Goal: Task Accomplishment & Management: Use online tool/utility

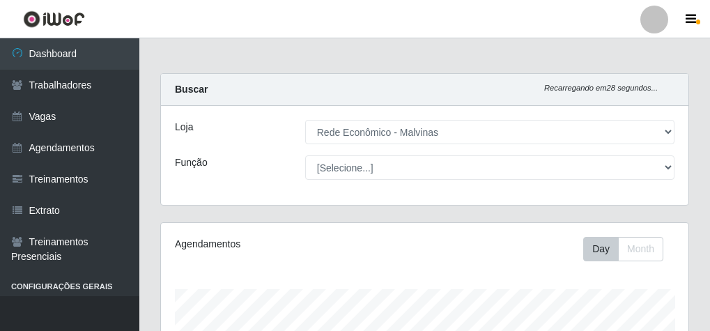
select select "194"
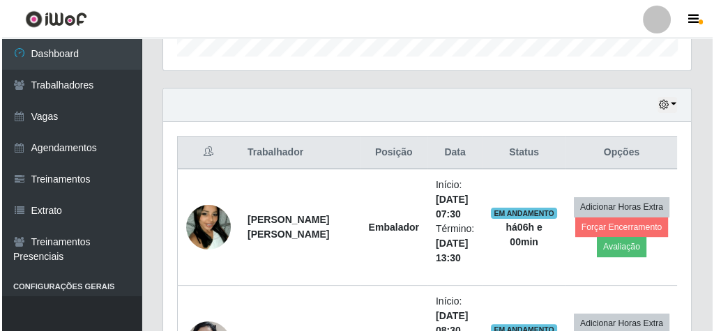
scroll to position [478, 0]
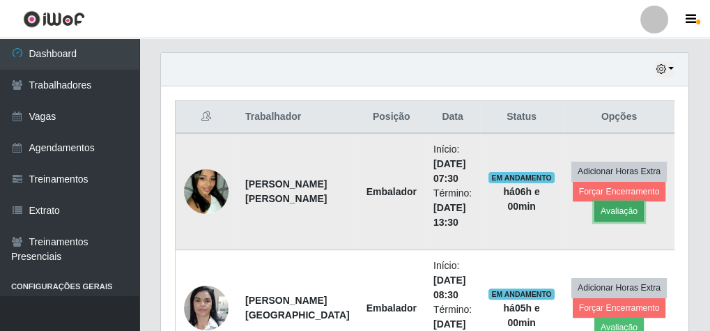
click at [599, 211] on button "Avaliação" at bounding box center [620, 212] width 50 height 20
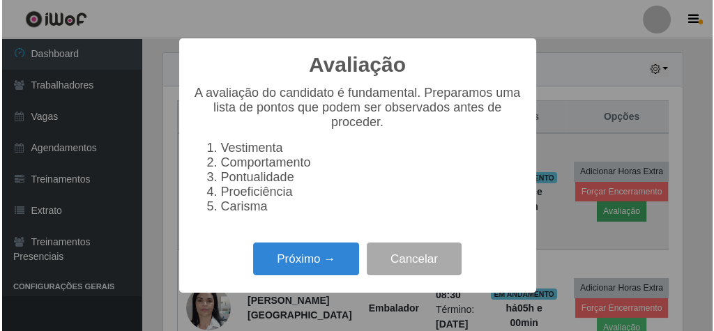
scroll to position [289, 523]
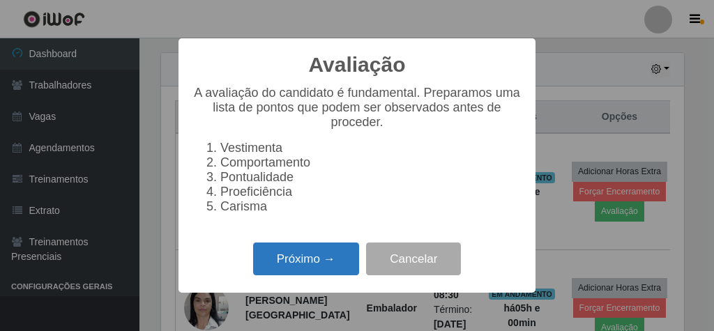
click at [335, 271] on button "Próximo →" at bounding box center [306, 259] width 106 height 33
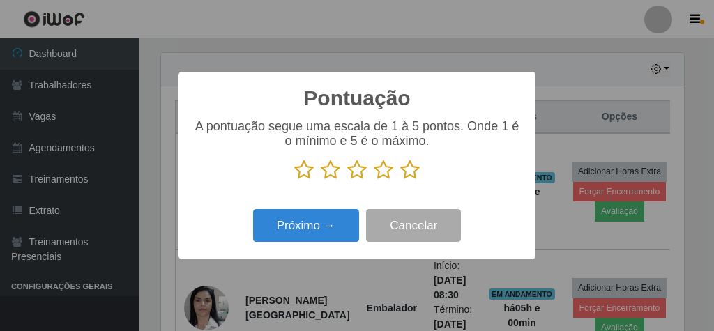
click at [407, 172] on icon at bounding box center [410, 170] width 20 height 21
click at [400, 181] on input "radio" at bounding box center [400, 181] width 0 height 0
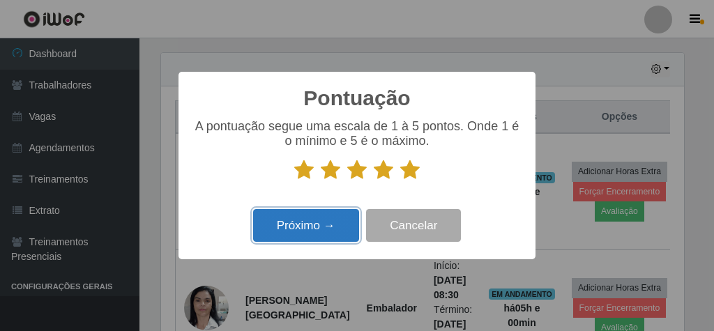
click at [314, 231] on button "Próximo →" at bounding box center [306, 225] width 106 height 33
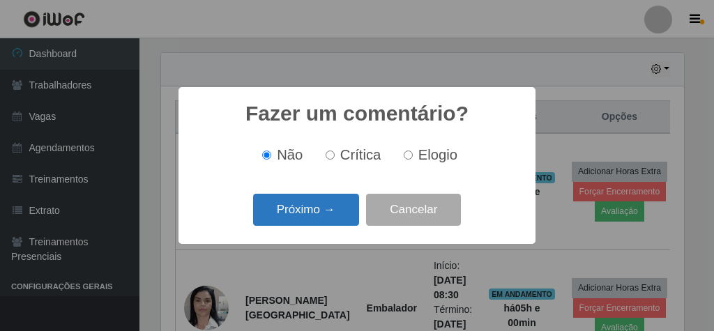
click at [324, 211] on button "Próximo →" at bounding box center [306, 210] width 106 height 33
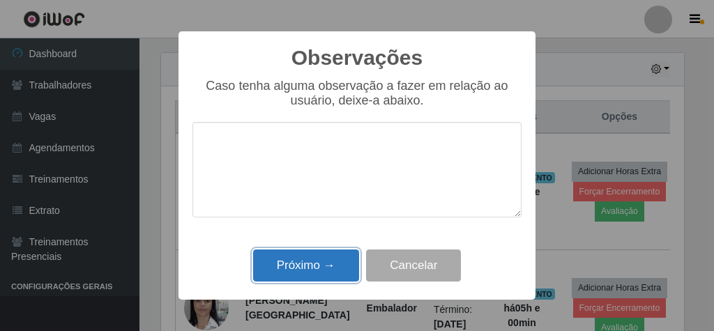
click at [329, 259] on button "Próximo →" at bounding box center [306, 266] width 106 height 33
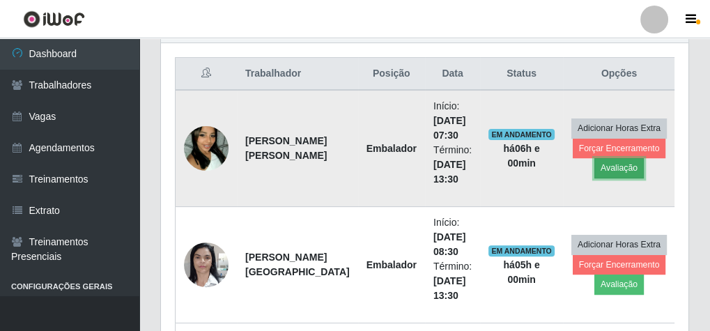
scroll to position [533, 0]
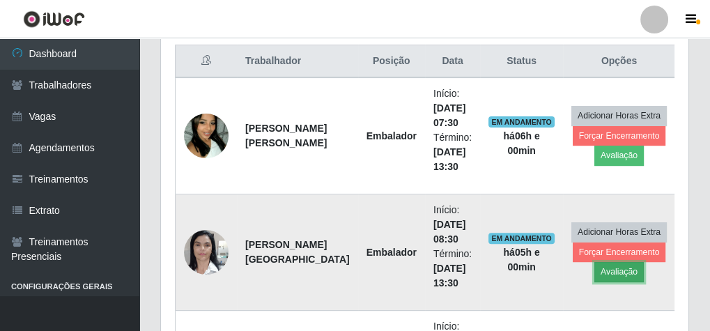
click at [616, 266] on button "Avaliação" at bounding box center [620, 272] width 50 height 20
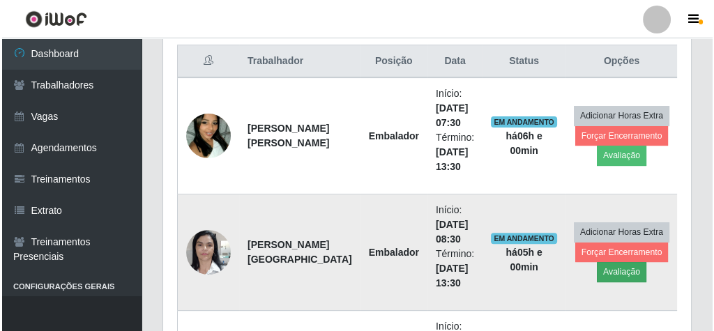
scroll to position [289, 523]
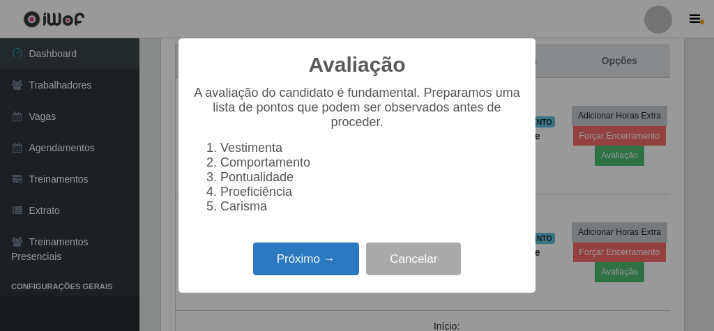
click at [275, 264] on button "Próximo →" at bounding box center [306, 259] width 106 height 33
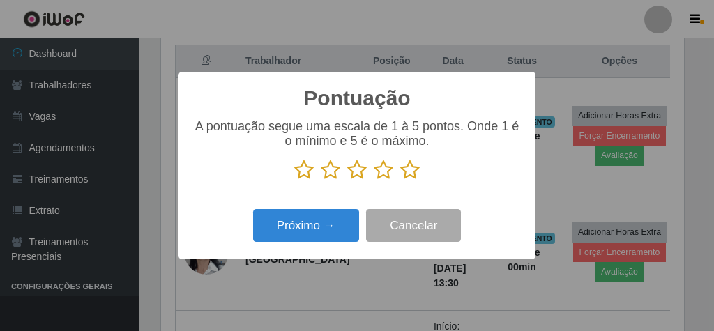
click at [412, 170] on icon at bounding box center [410, 170] width 20 height 21
click at [400, 181] on input "radio" at bounding box center [400, 181] width 0 height 0
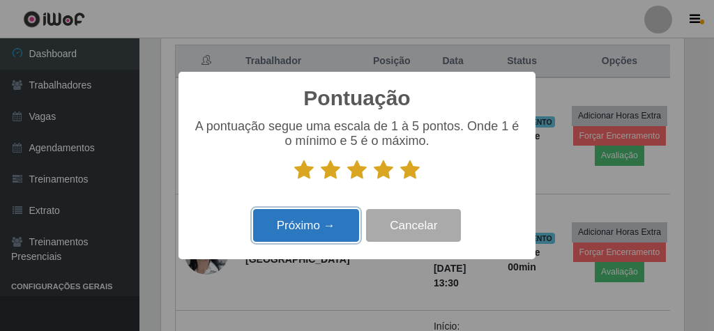
click at [327, 223] on button "Próximo →" at bounding box center [306, 225] width 106 height 33
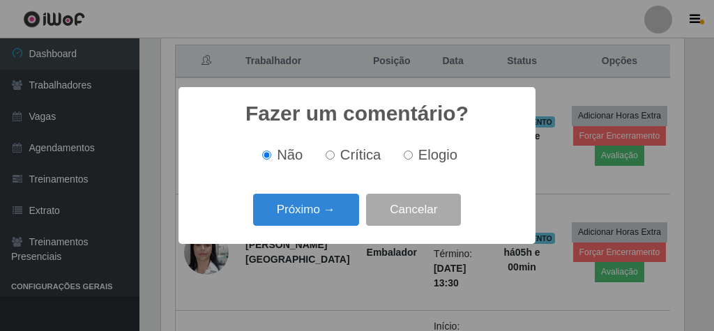
click at [327, 223] on button "Próximo →" at bounding box center [306, 210] width 106 height 33
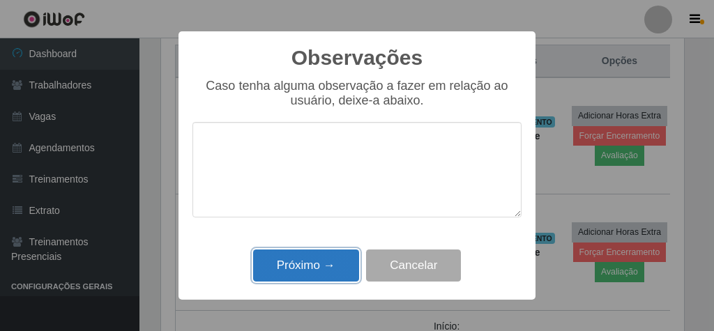
click at [314, 260] on button "Próximo →" at bounding box center [306, 266] width 106 height 33
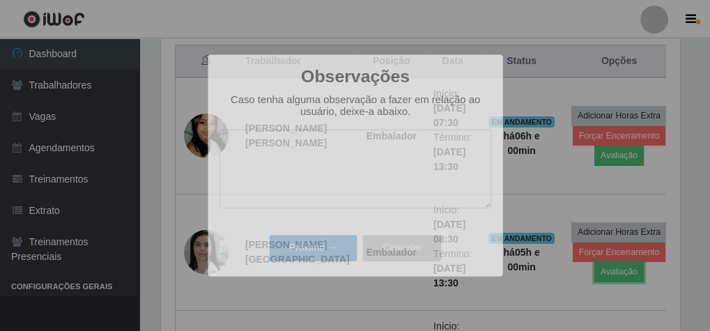
scroll to position [289, 528]
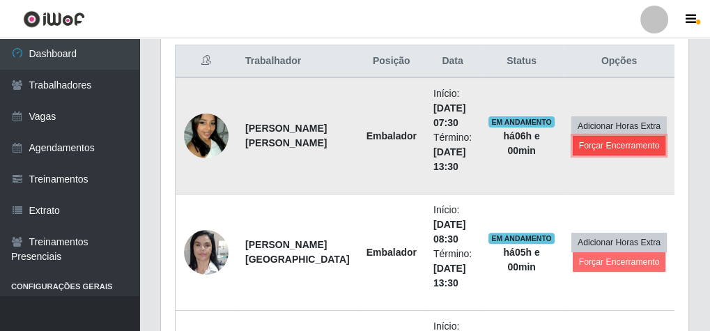
click at [600, 140] on button "Forçar Encerramento" at bounding box center [619, 146] width 93 height 20
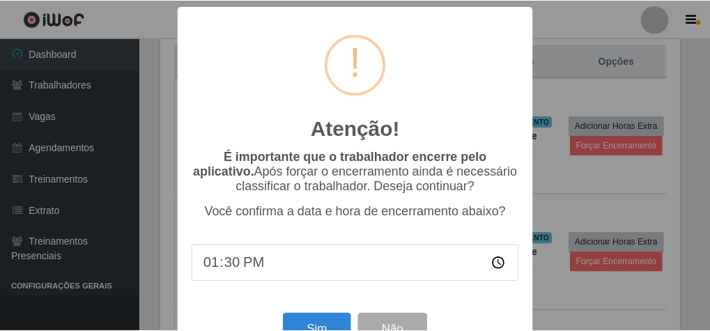
scroll to position [45, 0]
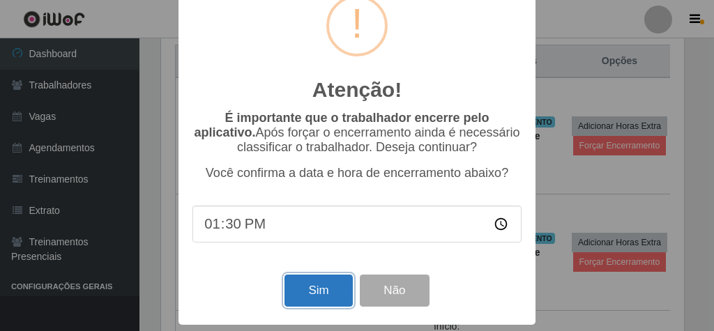
click at [330, 291] on button "Sim" at bounding box center [318, 291] width 68 height 33
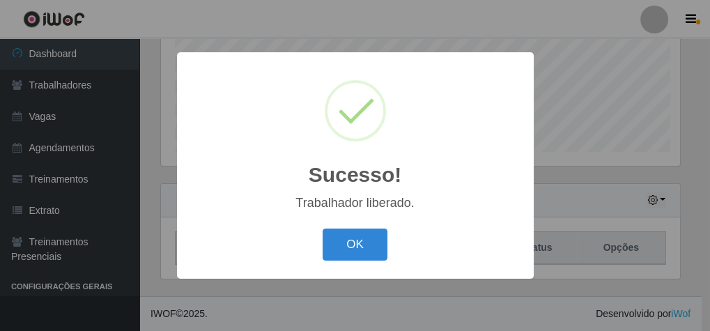
scroll to position [289, 523]
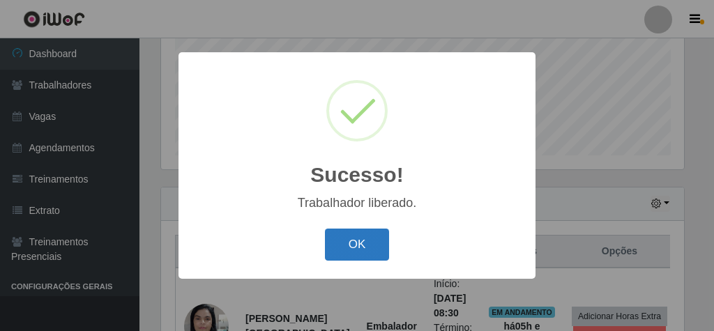
click at [351, 252] on button "OK" at bounding box center [357, 245] width 65 height 33
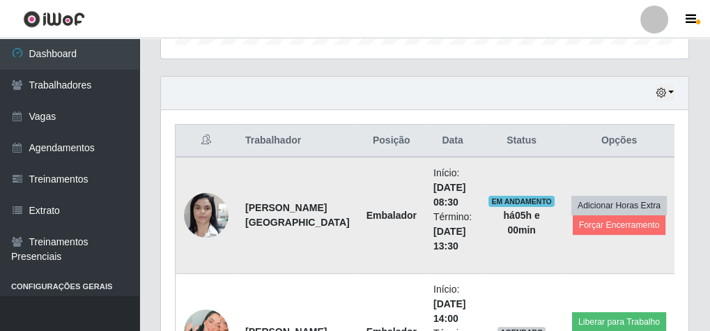
scroll to position [455, 0]
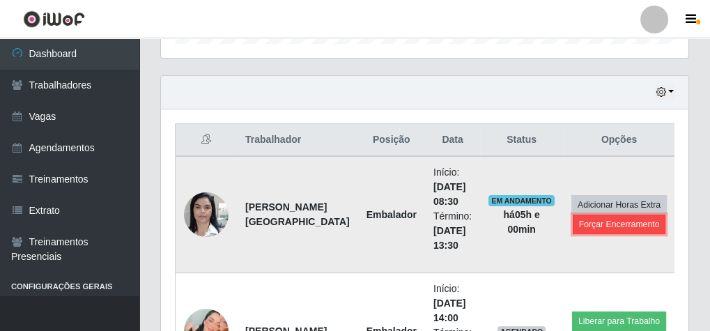
click at [586, 217] on button "Forçar Encerramento" at bounding box center [619, 225] width 93 height 20
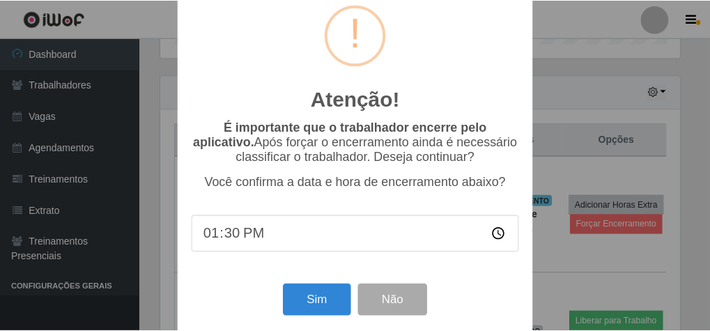
scroll to position [0, 0]
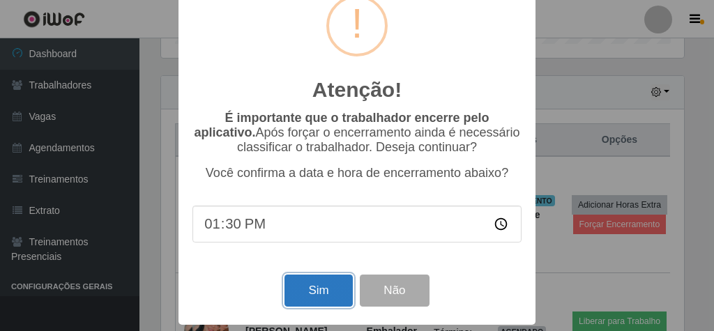
click at [317, 280] on button "Sim" at bounding box center [318, 291] width 68 height 33
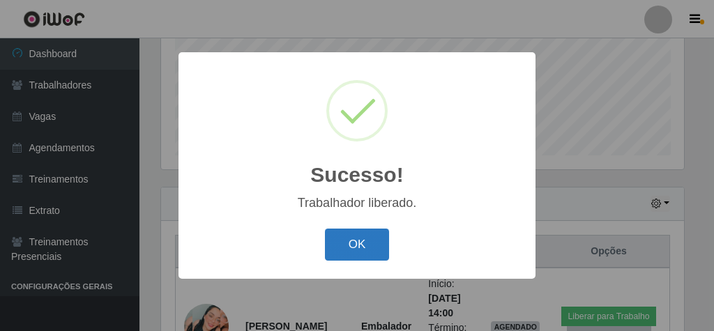
click at [351, 255] on button "OK" at bounding box center [357, 245] width 65 height 33
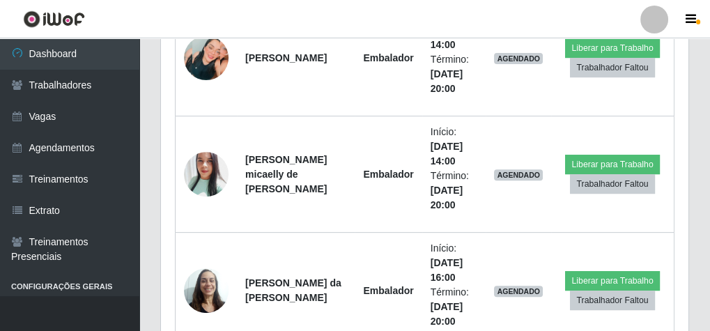
scroll to position [636, 0]
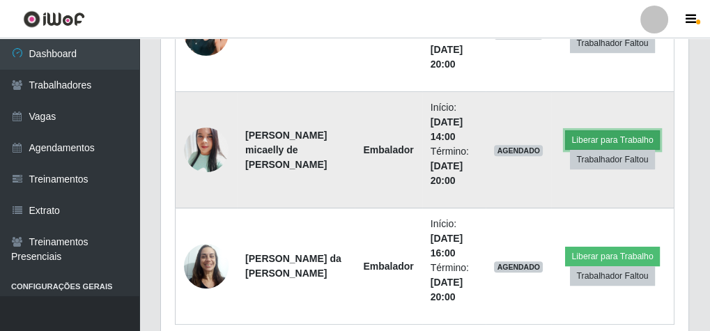
click at [591, 134] on button "Liberar para Trabalho" at bounding box center [612, 140] width 94 height 20
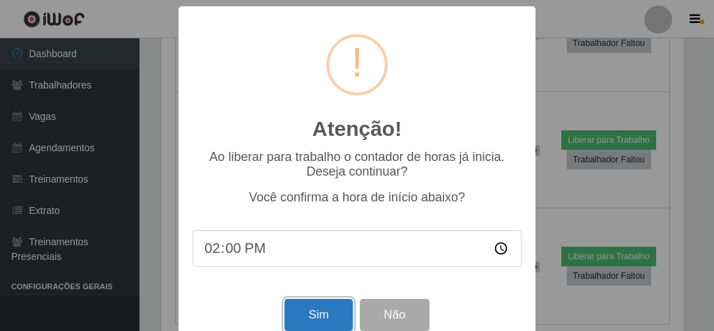
click at [325, 310] on button "Sim" at bounding box center [318, 315] width 68 height 33
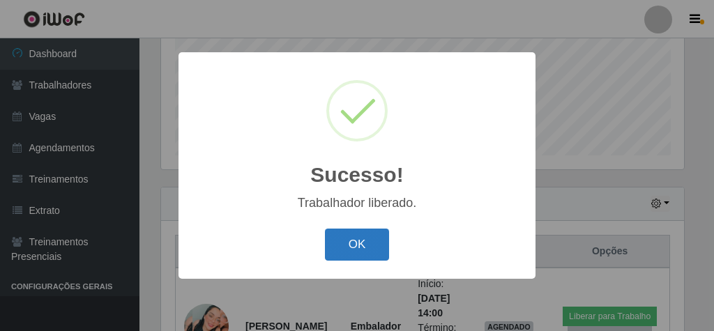
click at [337, 243] on button "OK" at bounding box center [357, 245] width 65 height 33
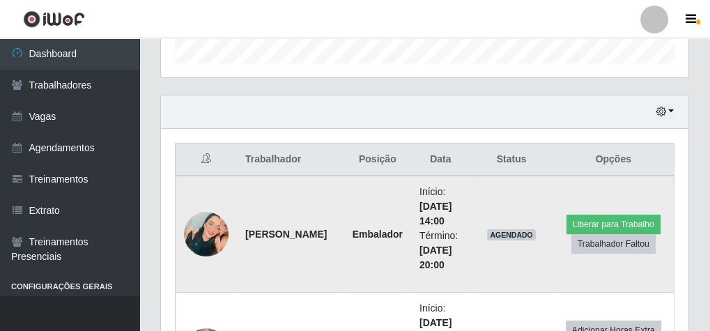
scroll to position [455, 0]
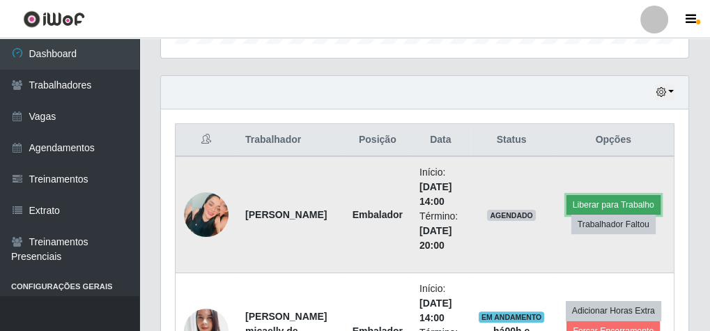
click at [586, 199] on button "Liberar para Trabalho" at bounding box center [614, 205] width 94 height 20
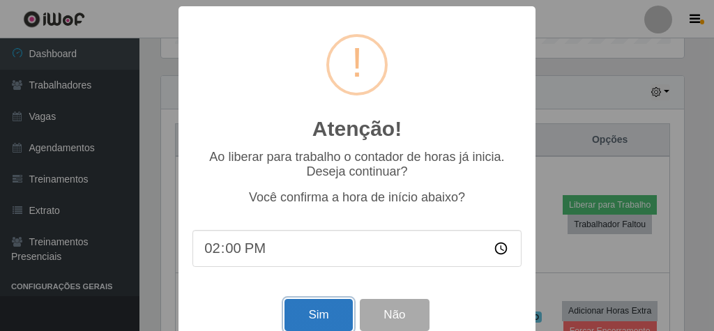
click at [321, 321] on button "Sim" at bounding box center [318, 315] width 68 height 33
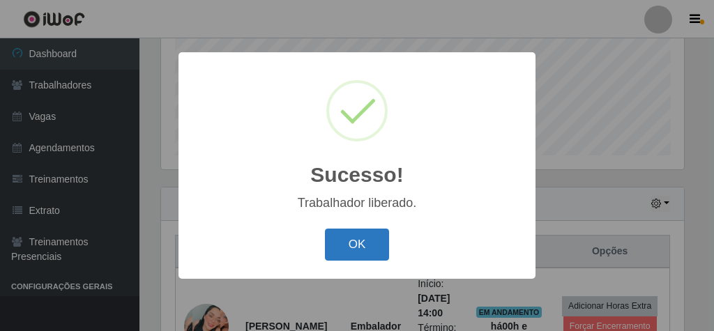
click at [365, 249] on button "OK" at bounding box center [357, 245] width 65 height 33
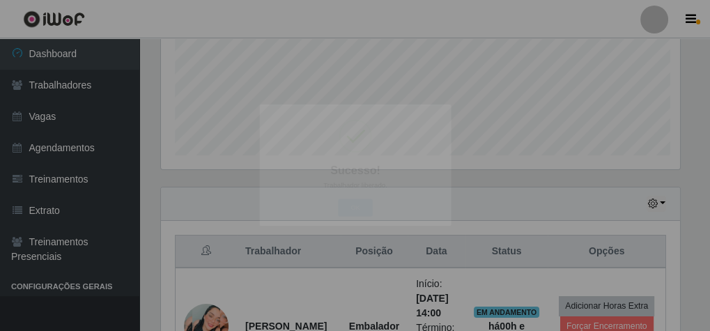
scroll to position [289, 528]
